Goal: Information Seeking & Learning: Stay updated

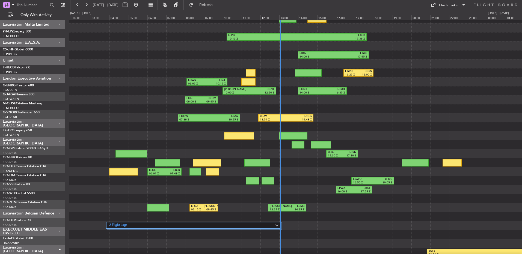
click at [180, 62] on div at bounding box center [295, 64] width 453 height 9
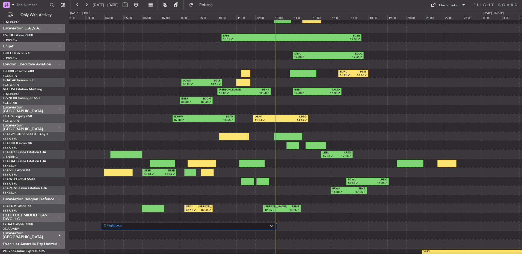
click at [57, 47] on div "Unijet" at bounding box center [32, 46] width 65 height 9
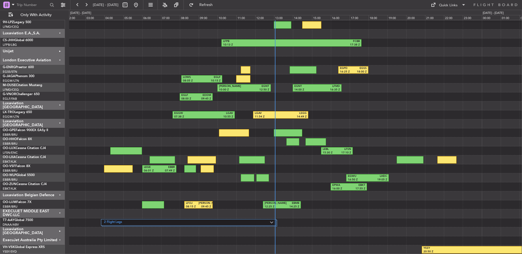
scroll to position [9, 0]
click at [58, 35] on div "Luxaviation E.A.,S.A." at bounding box center [32, 33] width 65 height 9
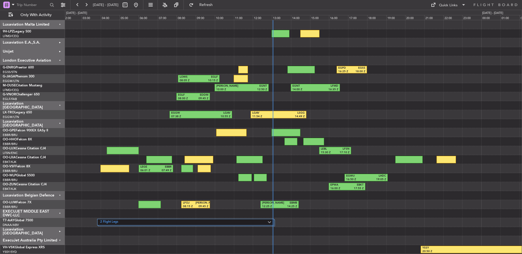
click at [57, 24] on div "Luxaviation Malta Limited" at bounding box center [32, 24] width 65 height 9
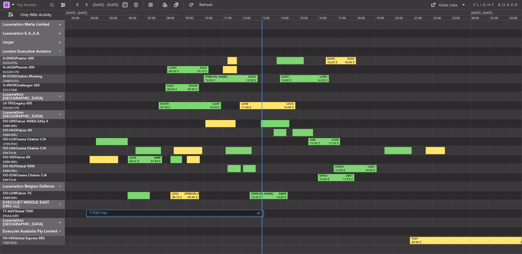
click at [92, 88] on div "EGLF 08:00 Z EDDM 09:45 Z" at bounding box center [293, 87] width 457 height 9
click at [53, 202] on div "EXECUJET MIDDLE EAST DWC-LLC" at bounding box center [32, 204] width 65 height 9
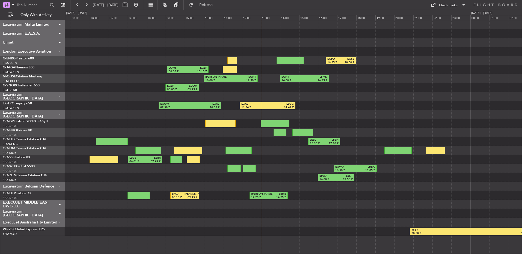
click at [53, 202] on div "EXECUJET MIDDLE EAST DWC-LLC" at bounding box center [32, 204] width 65 height 9
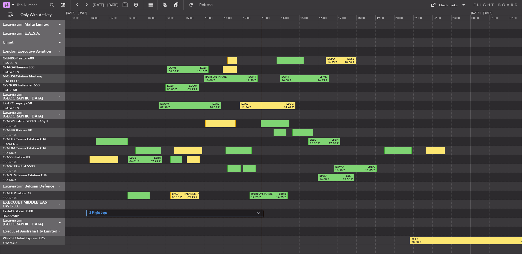
click at [53, 202] on div "EXECUJET MIDDLE EAST DWC-LLC" at bounding box center [32, 204] width 65 height 9
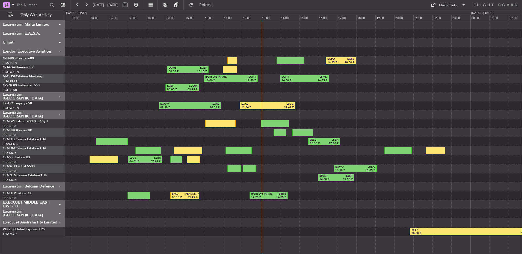
click at [51, 223] on div "ExecuJet Australia Pty Limited" at bounding box center [32, 222] width 65 height 9
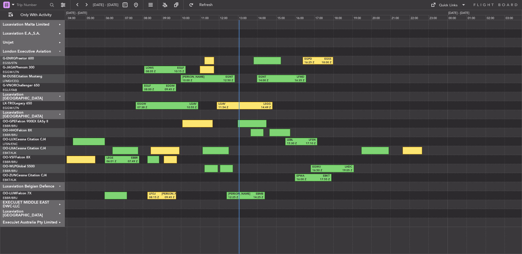
click at [102, 94] on div "EGPD 16:25 Z EGSS 18:00 Z LOWS 08:05 Z EGLF 10:15 Z [PERSON_NAME] 10:00 Z EGNT …" at bounding box center [293, 123] width 457 height 207
click at [389, 92] on div at bounding box center [293, 96] width 457 height 9
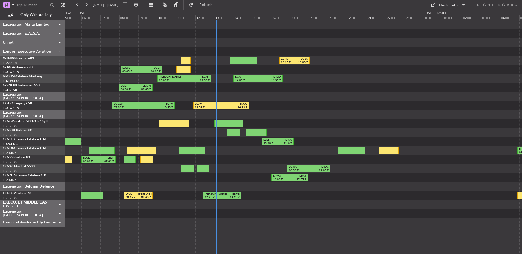
click at [189, 116] on div at bounding box center [293, 114] width 457 height 9
